Goal: Task Accomplishment & Management: Manage account settings

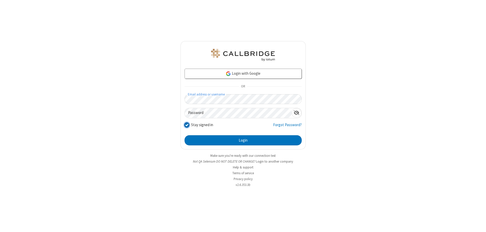
click at [187, 125] on input "Stay signed in" at bounding box center [187, 124] width 5 height 5
checkbox input "false"
click at [243, 140] on button "Login" at bounding box center [243, 140] width 117 height 10
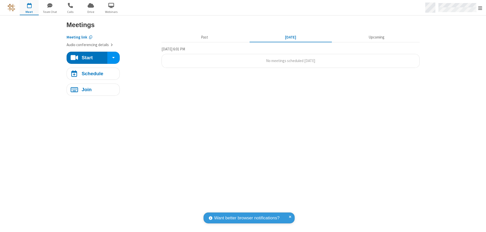
click at [481, 8] on span "Open menu" at bounding box center [481, 8] width 4 height 5
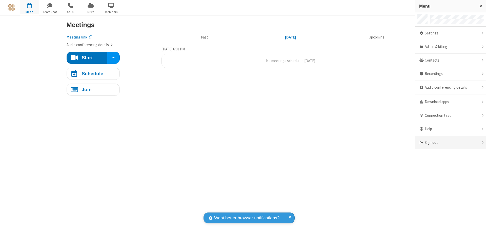
click at [451, 143] on div "Sign out" at bounding box center [451, 142] width 71 height 13
